Goal: Information Seeking & Learning: Check status

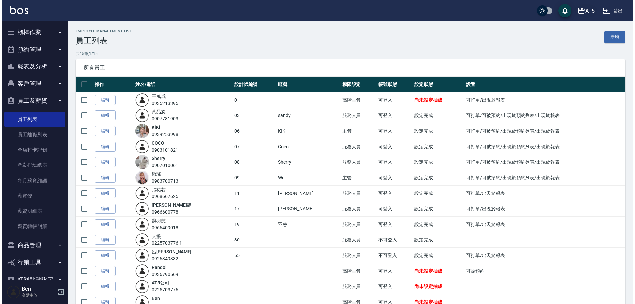
scroll to position [47, 0]
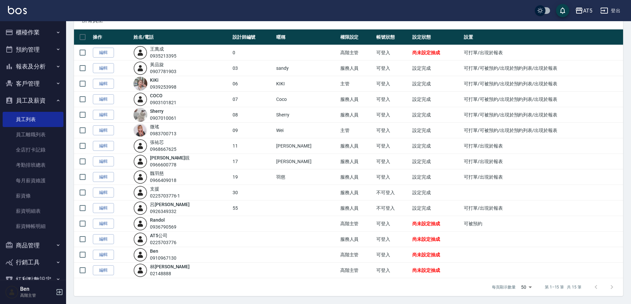
click at [586, 9] on div "AT5" at bounding box center [587, 11] width 9 height 8
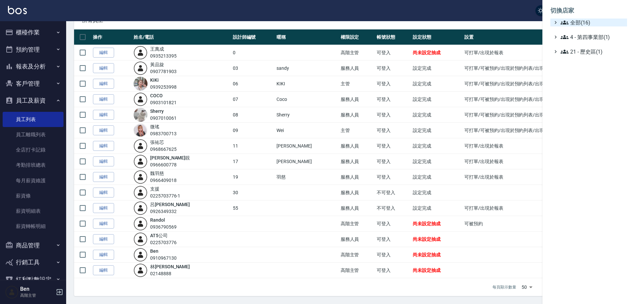
click at [589, 20] on span "全部(16)" at bounding box center [592, 23] width 64 height 8
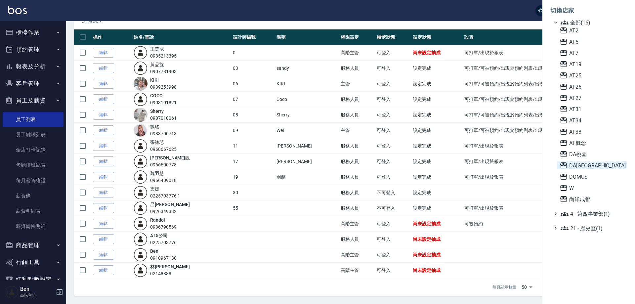
click at [588, 166] on span "DA[GEOGRAPHIC_DATA]" at bounding box center [591, 165] width 65 height 8
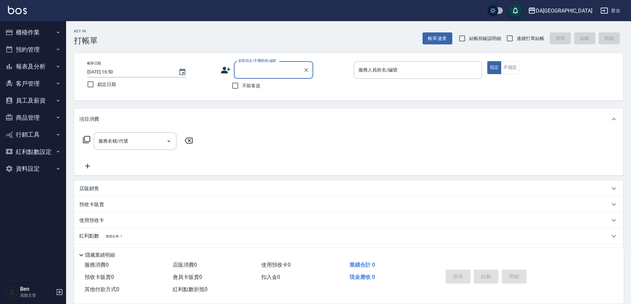
click at [38, 68] on button "報表及分析" at bounding box center [33, 66] width 61 height 17
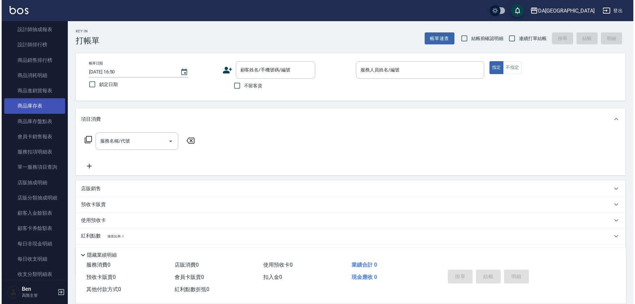
scroll to position [331, 0]
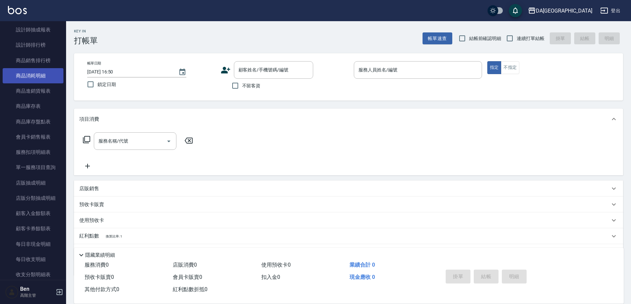
click at [45, 75] on link "商品消耗明細" at bounding box center [33, 75] width 61 height 15
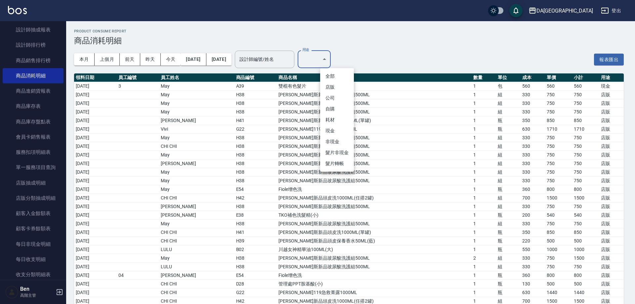
click at [343, 60] on body "DA蘆洲 登出 櫃檯作業 打帳單 帳單列表 掛單列表 座位開單 營業儀表板 現金收支登錄 高階收支登錄 材料自購登錄 每日結帳 排班表 現場電腦打卡 掃碼打卡…" at bounding box center [317, 264] width 635 height 528
click at [338, 123] on li "耗材" at bounding box center [337, 119] width 34 height 11
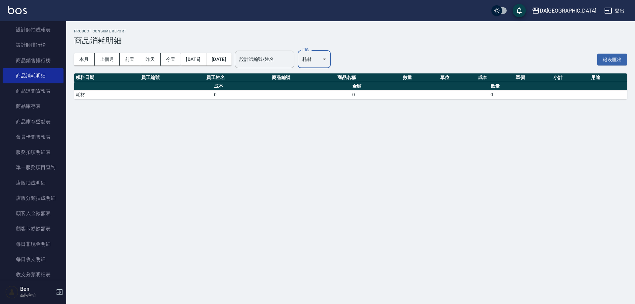
click at [336, 58] on body "DA蘆洲 登出 櫃檯作業 打帳單 帳單列表 掛單列表 座位開單 營業儀表板 現金收支登錄 高階收支登錄 材料自購登錄 每日結帳 排班表 現場電腦打卡 掃碼打卡…" at bounding box center [317, 152] width 635 height 304
click at [337, 119] on li "耗材" at bounding box center [337, 119] width 34 height 11
click at [342, 59] on body "DA蘆洲 登出 櫃檯作業 打帳單 帳單列表 掛單列表 座位開單 營業儀表板 現金收支登錄 高階收支登錄 材料自購登錄 每日結帳 排班表 現場電腦打卡 掃碼打卡…" at bounding box center [317, 152] width 635 height 304
click at [338, 120] on li "耗材" at bounding box center [337, 119] width 34 height 11
click at [338, 58] on body "DA蘆洲 登出 櫃檯作業 打帳單 帳單列表 掛單列表 座位開單 營業儀表板 現金收支登錄 高階收支登錄 材料自購登錄 每日結帳 排班表 現場電腦打卡 掃碼打卡…" at bounding box center [317, 152] width 635 height 304
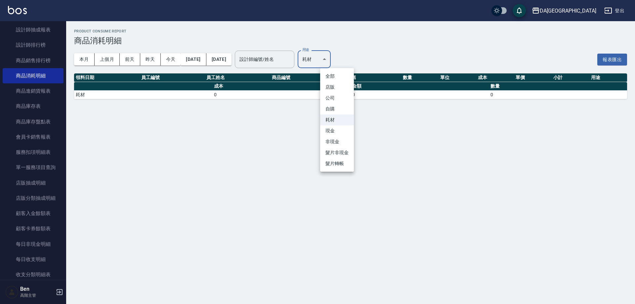
click at [344, 132] on li "現金" at bounding box center [337, 130] width 34 height 11
type input "現金"
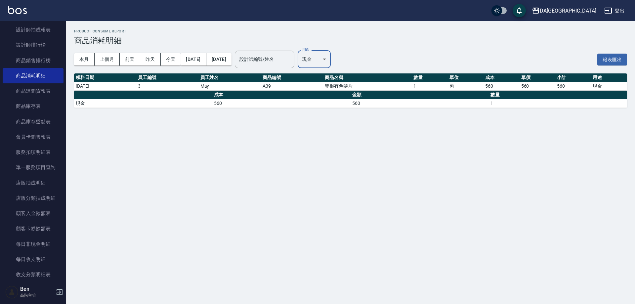
click at [344, 132] on div "Product Consume Report 商品消耗明細 本月 上個月 [DATE] [DATE] [DATE] [DATE] [DATE] 設計師編號/姓…" at bounding box center [317, 152] width 635 height 304
click at [584, 12] on div "DA[GEOGRAPHIC_DATA]" at bounding box center [568, 11] width 57 height 8
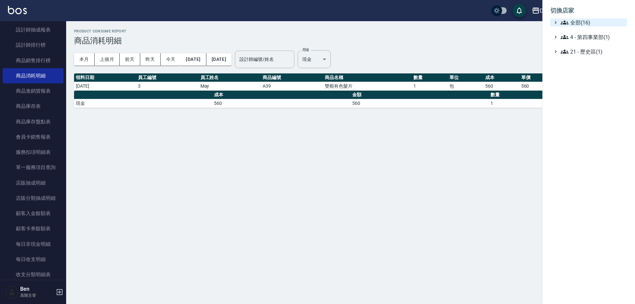
click at [586, 21] on span "全部(16)" at bounding box center [592, 23] width 64 height 8
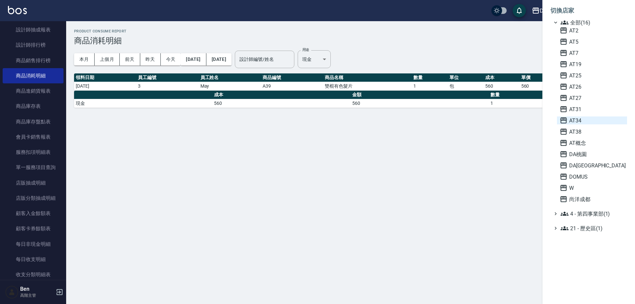
click at [581, 120] on span "AT34" at bounding box center [591, 120] width 65 height 8
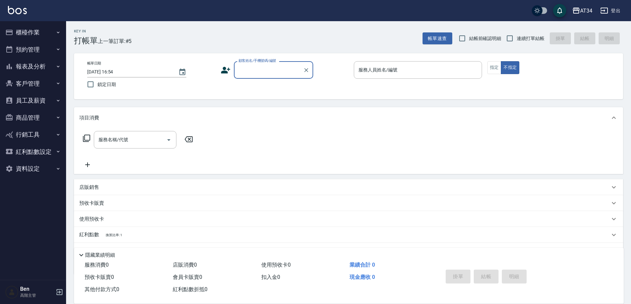
click at [35, 67] on button "報表及分析" at bounding box center [33, 66] width 61 height 17
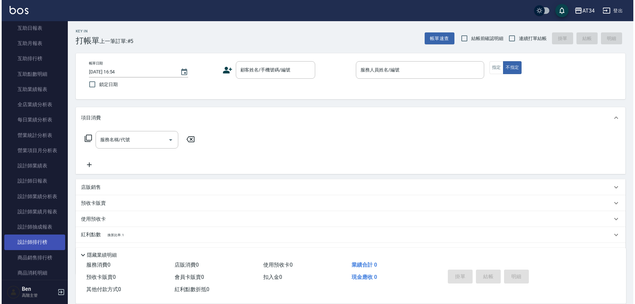
scroll to position [165, 0]
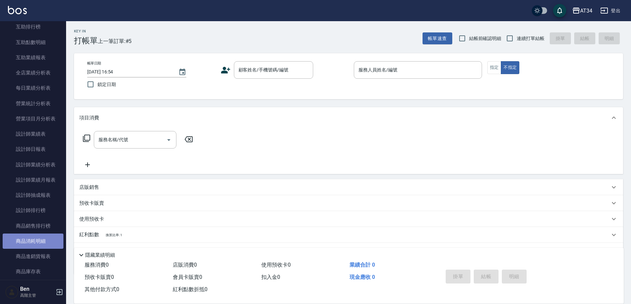
click at [37, 243] on link "商品消耗明細" at bounding box center [33, 240] width 61 height 15
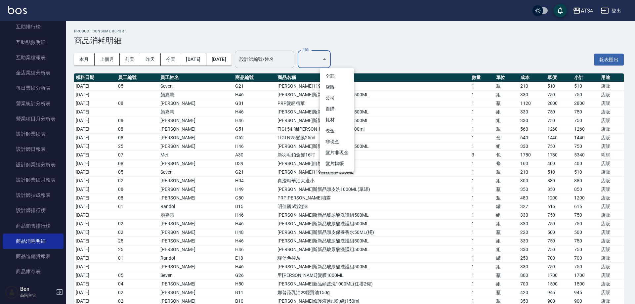
click at [329, 131] on li "現金" at bounding box center [337, 130] width 34 height 11
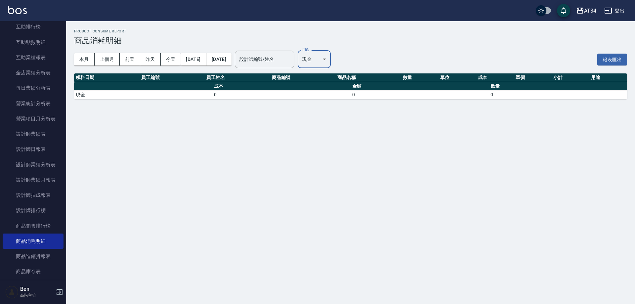
click at [330, 54] on body "AT34 登出 櫃檯作業 打帳單 帳單列表 掛單列表 座位開單 營業儀表板 現金收支登錄 高階收支登錄 材料自購登錄 每日結帳 排班表 現場電腦打卡 掃碼打卡…" at bounding box center [317, 152] width 635 height 304
click at [326, 119] on li "耗材" at bounding box center [337, 119] width 34 height 11
type input "耗材"
